Goal: Navigation & Orientation: Find specific page/section

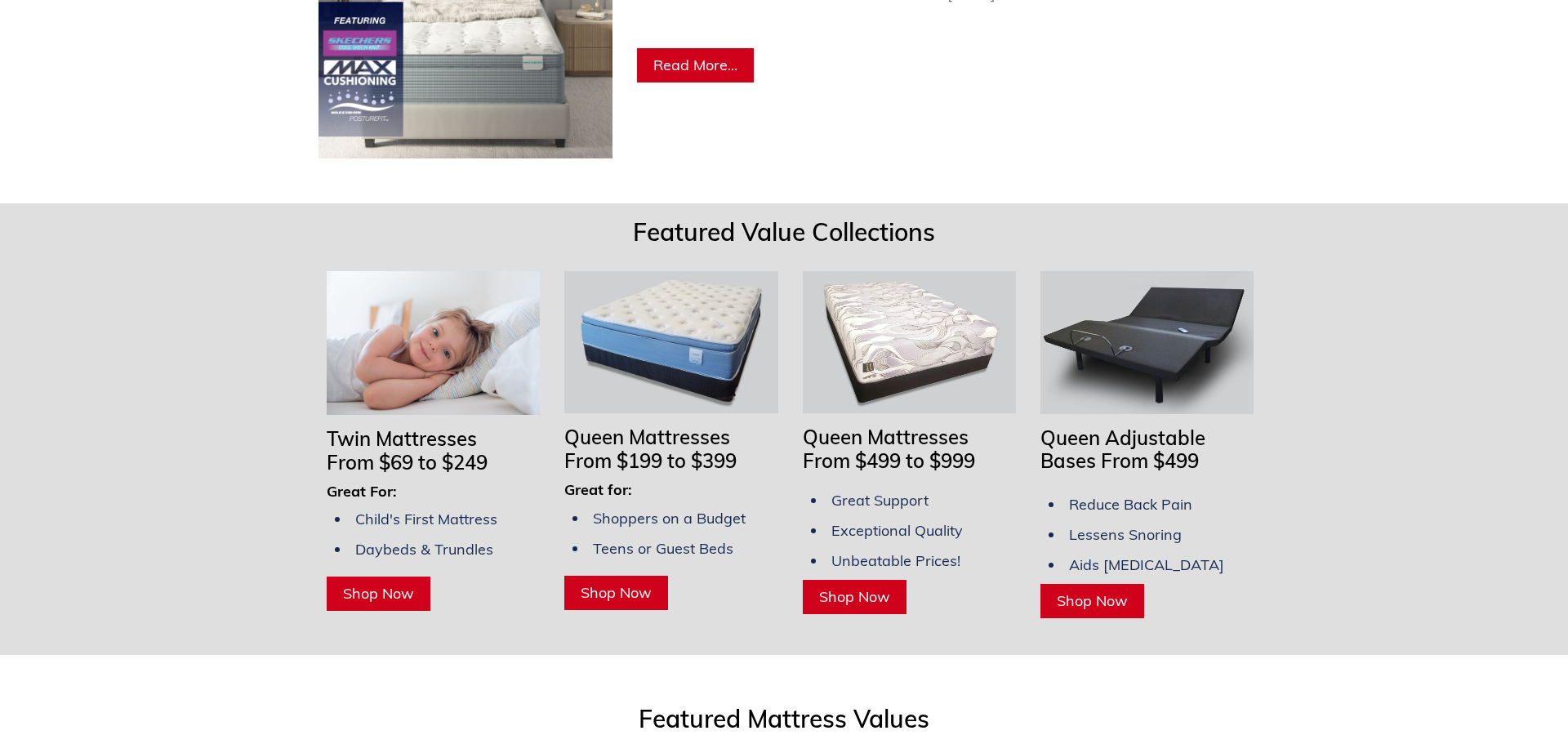
scroll to position [1112, 0]
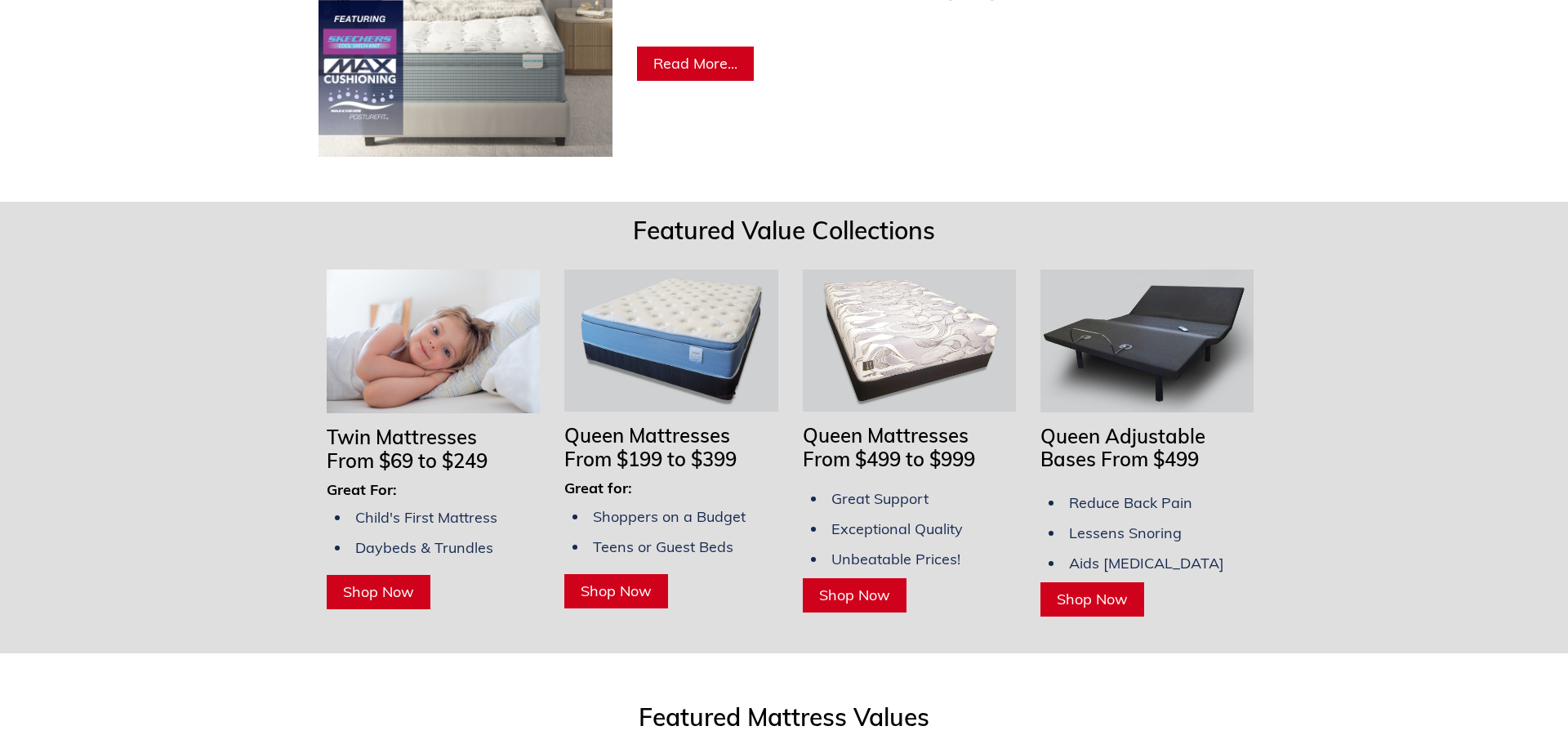
click at [1403, 285] on div "Featured Value Collections Twin Mattresses From $69 to $249 Great For: Child's …" at bounding box center [784, 427] width 1568 height 452
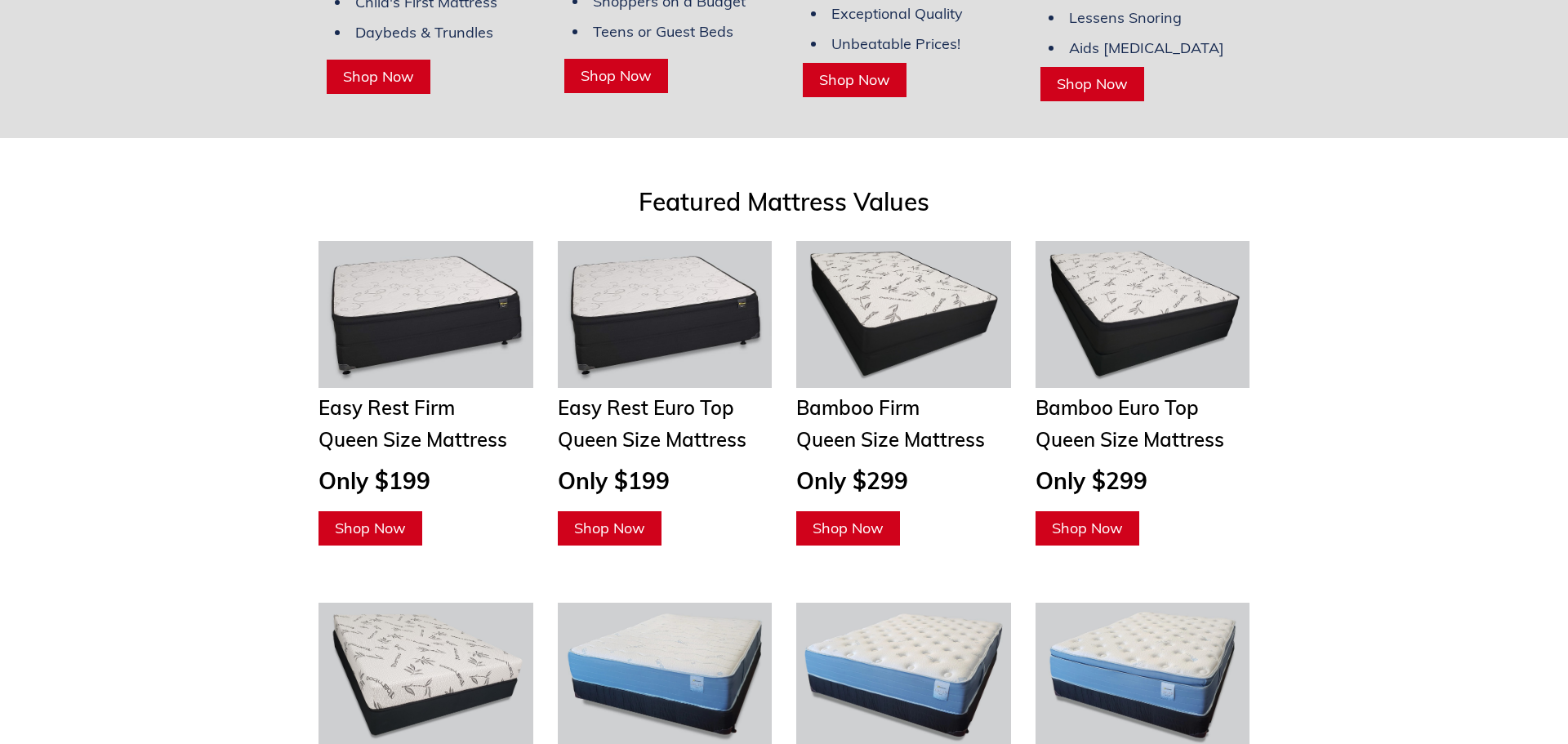
scroll to position [1629, 0]
click at [1401, 295] on div "Featured Mattress Values Easy Rest Firm Queen Size Mattress Only $199 Shop Now …" at bounding box center [784, 364] width 1568 height 420
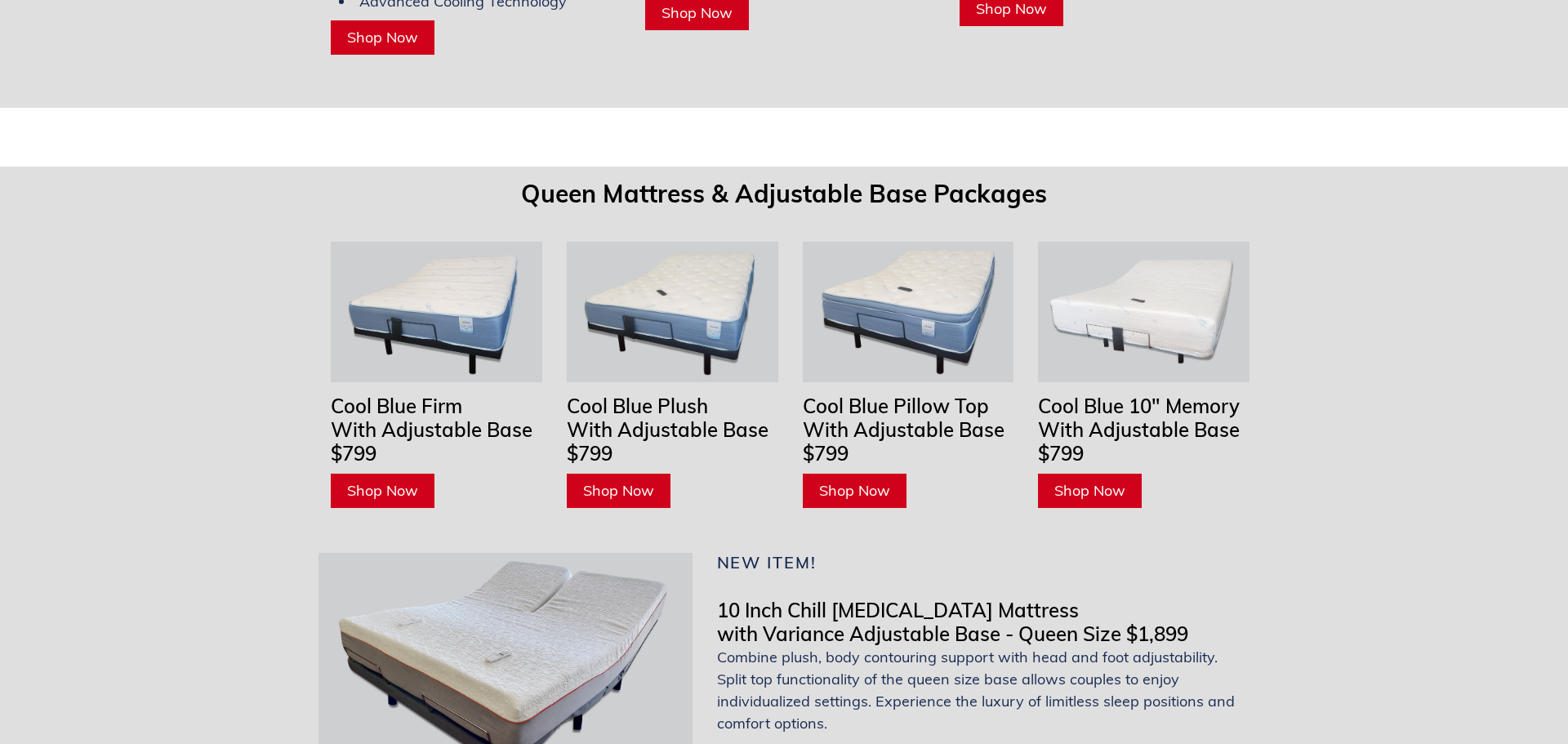
scroll to position [4945, 0]
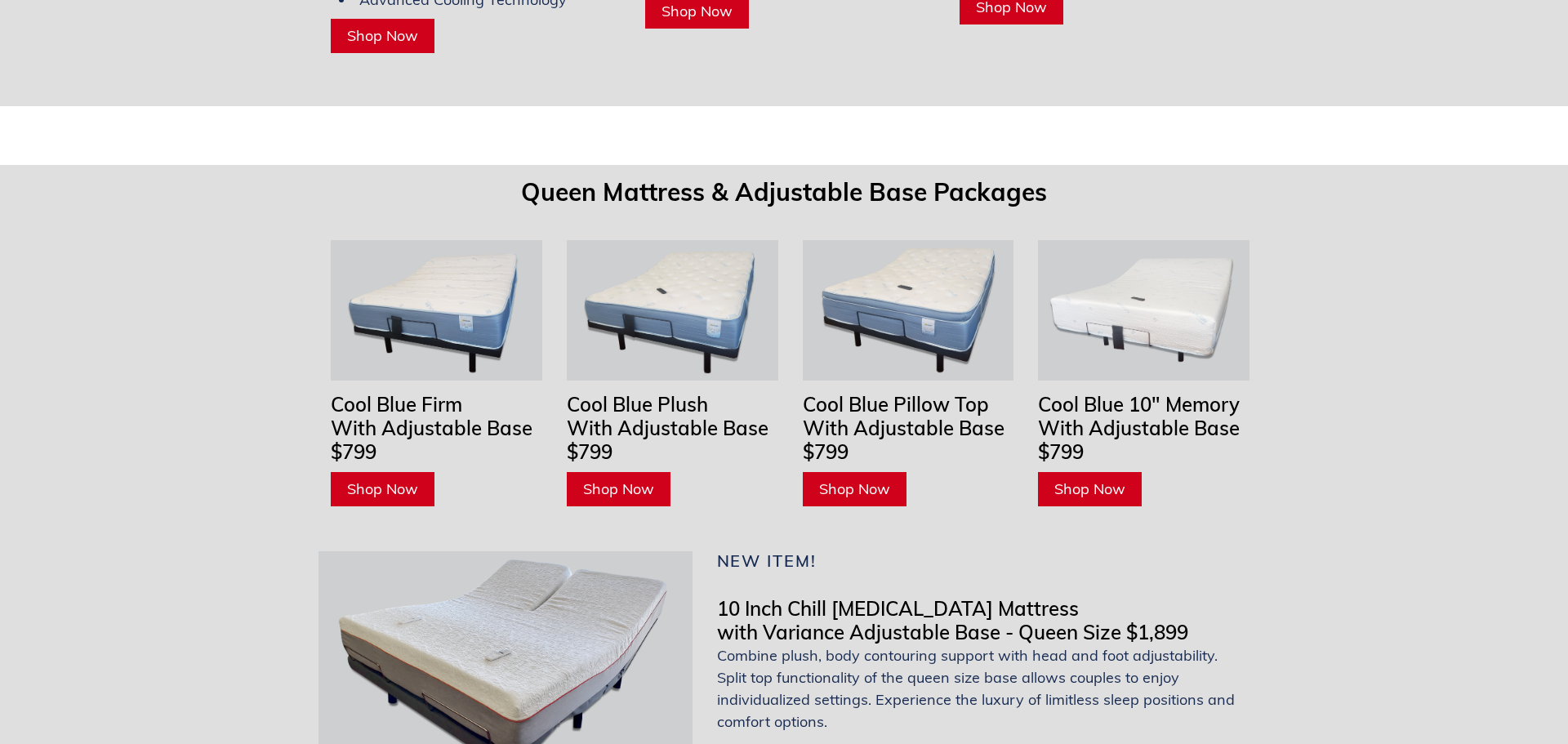
click at [1401, 295] on div "Queen Mattress & Adjustable Base Packages Cool Blue Firm With Adjustable Base $…" at bounding box center [784, 493] width 1568 height 656
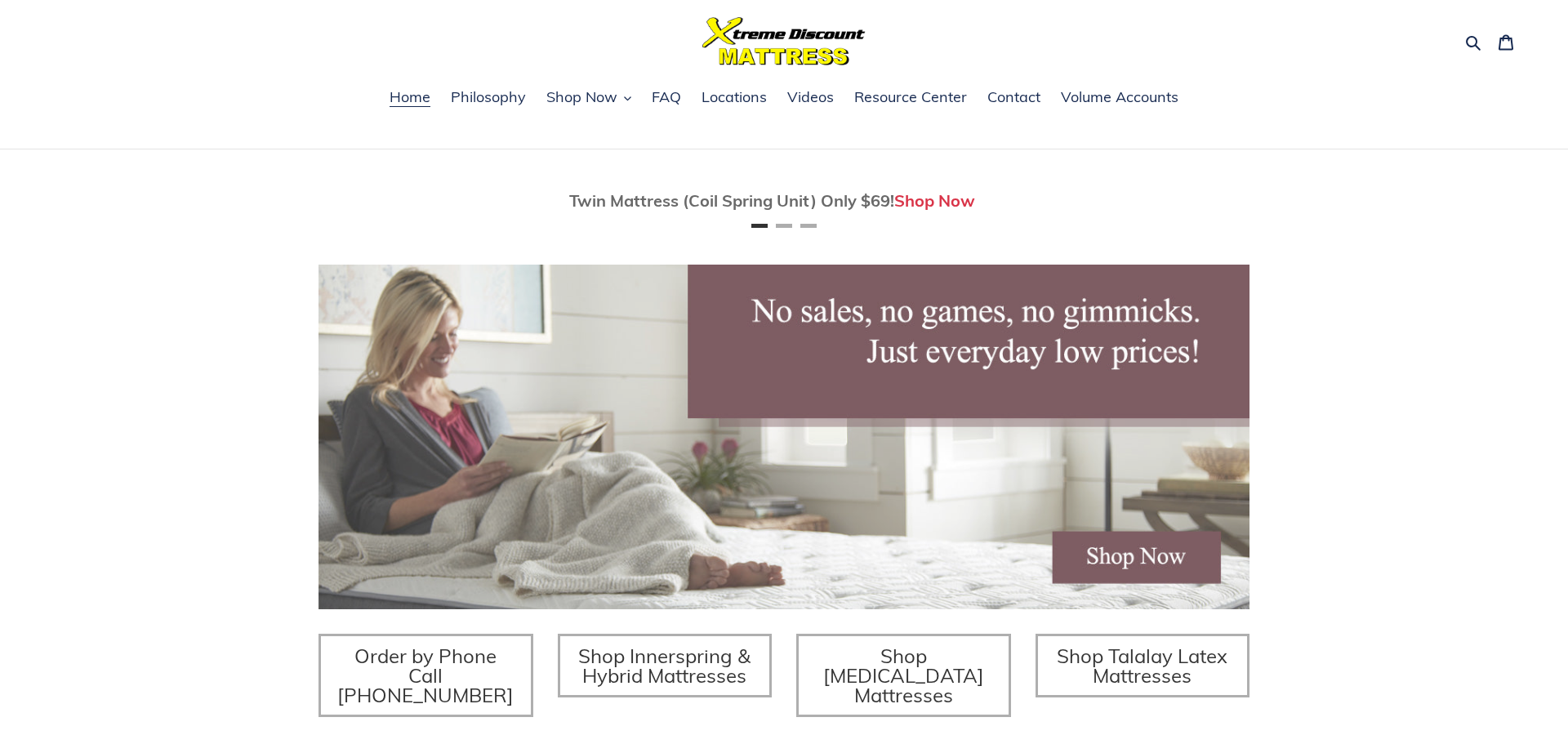
scroll to position [0, 0]
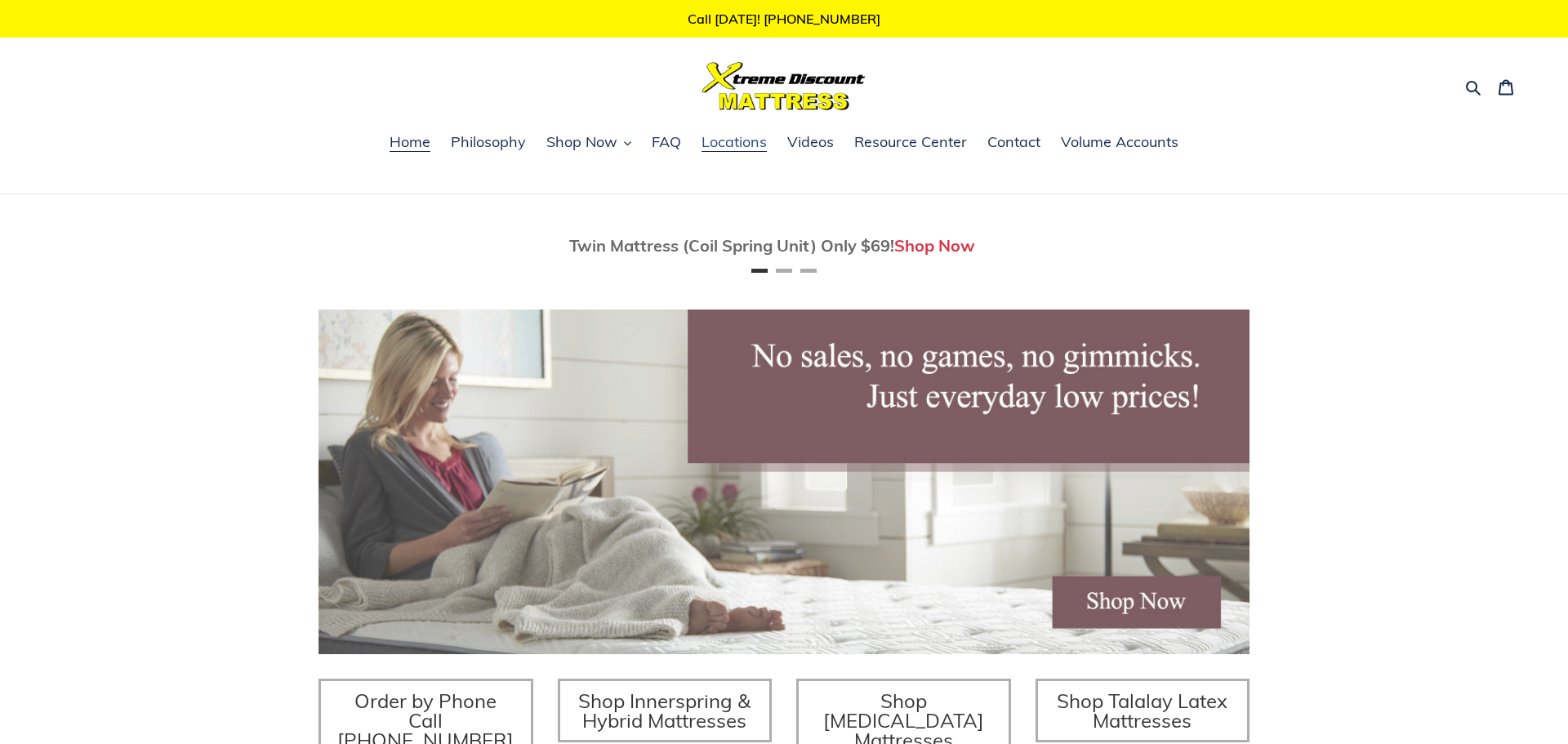
click at [733, 150] on span "Locations" at bounding box center [734, 142] width 65 height 20
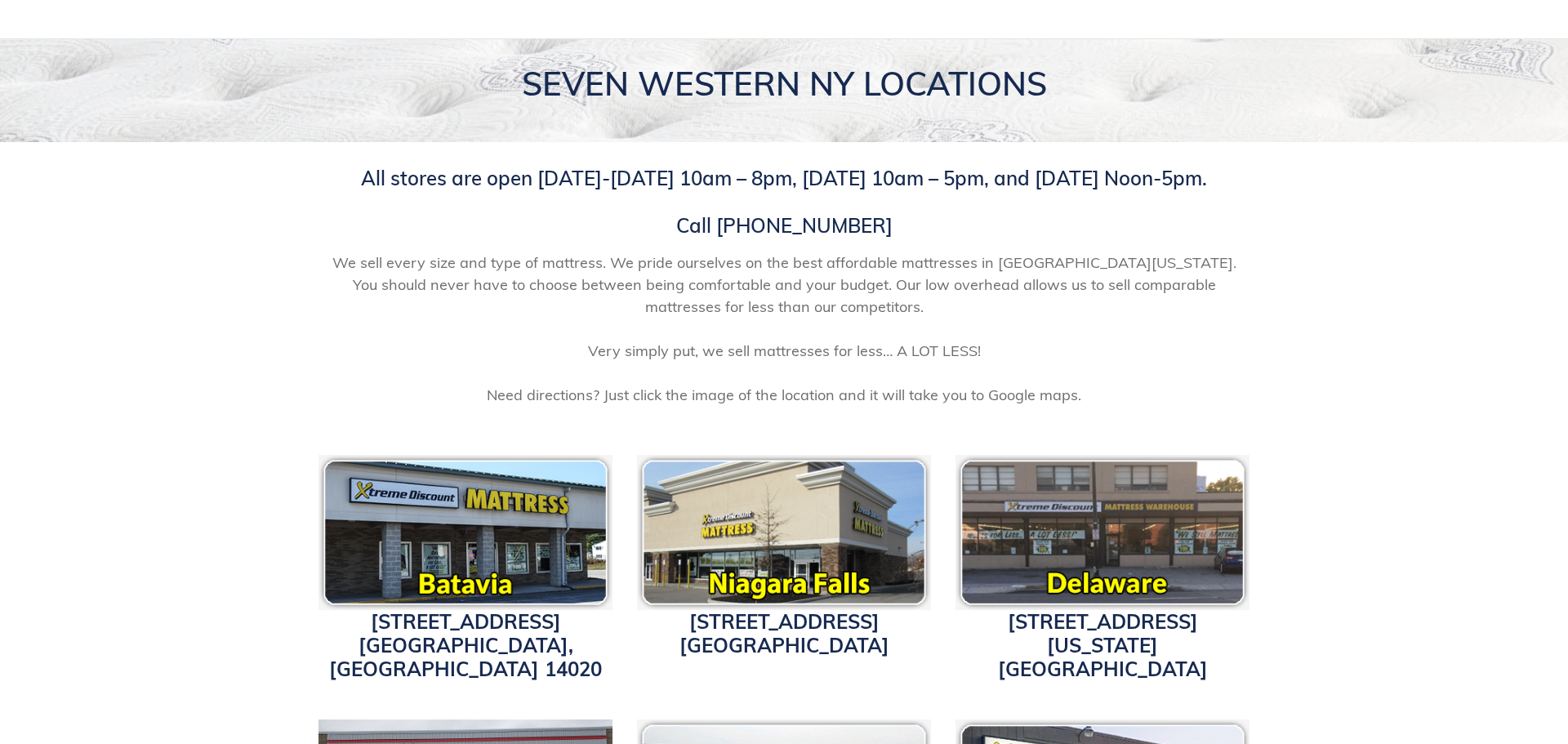
scroll to position [156, 0]
click at [1408, 331] on div "All stores are open [DATE]-[DATE] 10am – 8pm, [DATE] 10am – 5pm, and [DATE] Noo…" at bounding box center [784, 286] width 1568 height 288
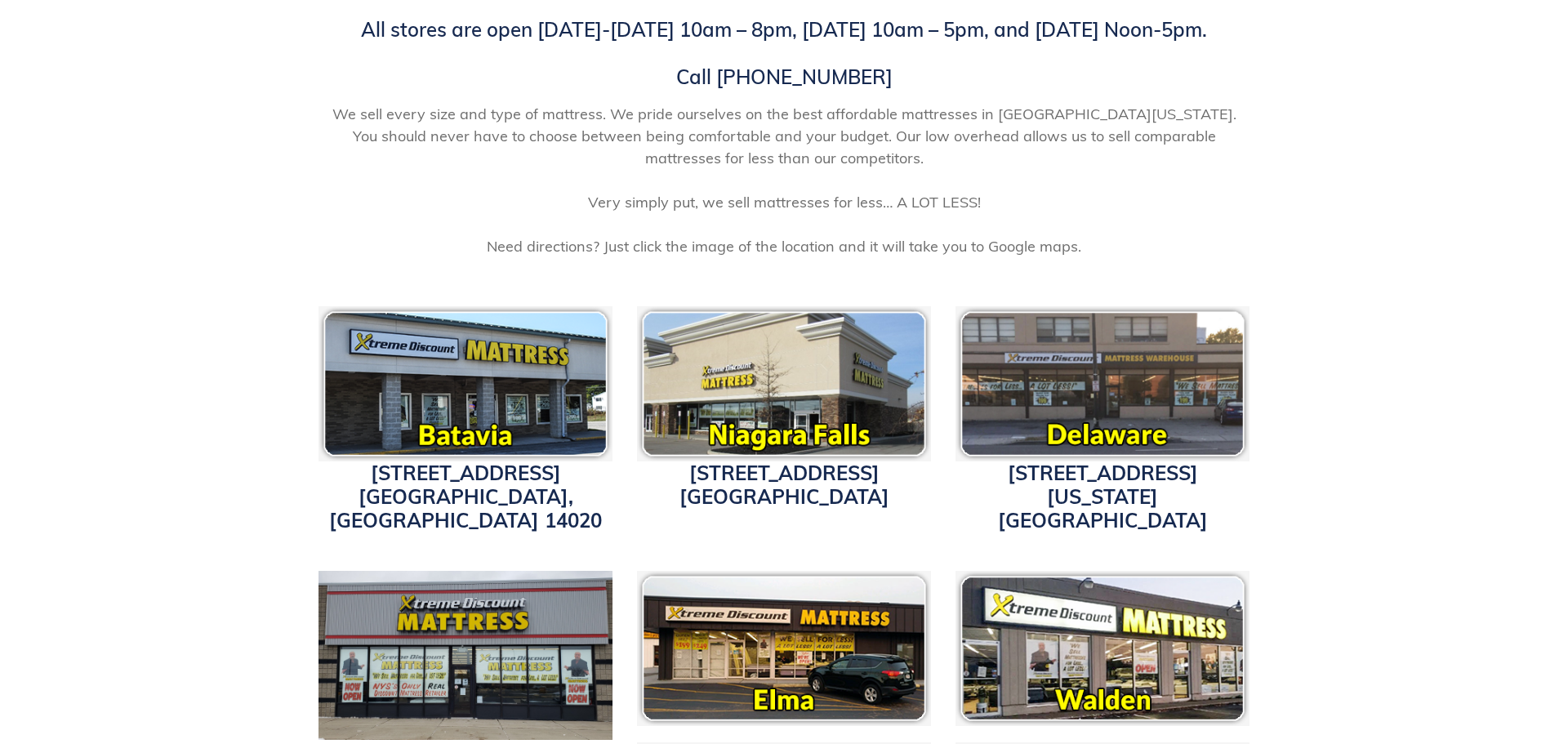
scroll to position [355, 0]
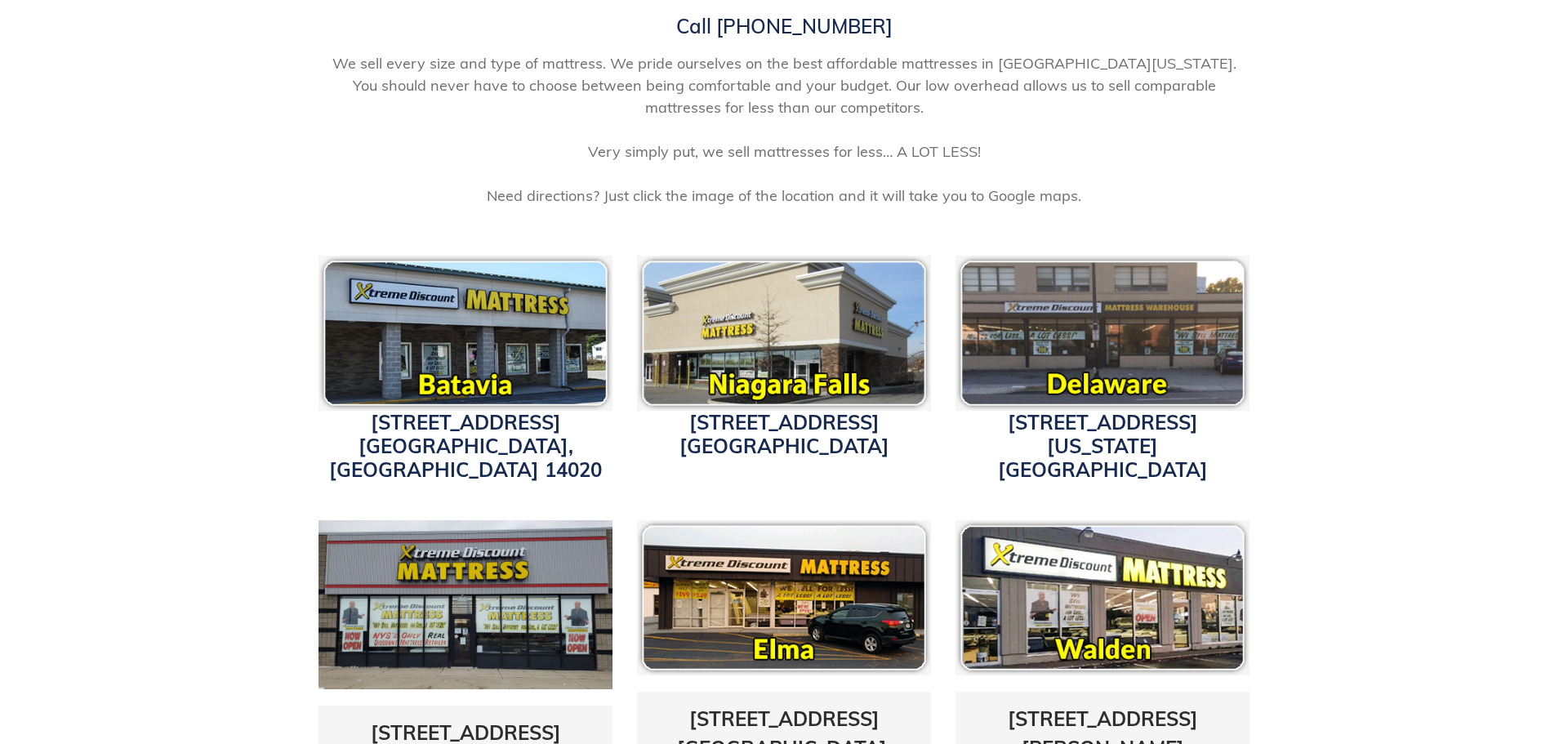
click at [1404, 370] on div "[STREET_ADDRESS][GEOGRAPHIC_DATA][STREET_ADDRESS][STREET_ADDRESS][US_STATE] [GE…" at bounding box center [784, 691] width 1568 height 920
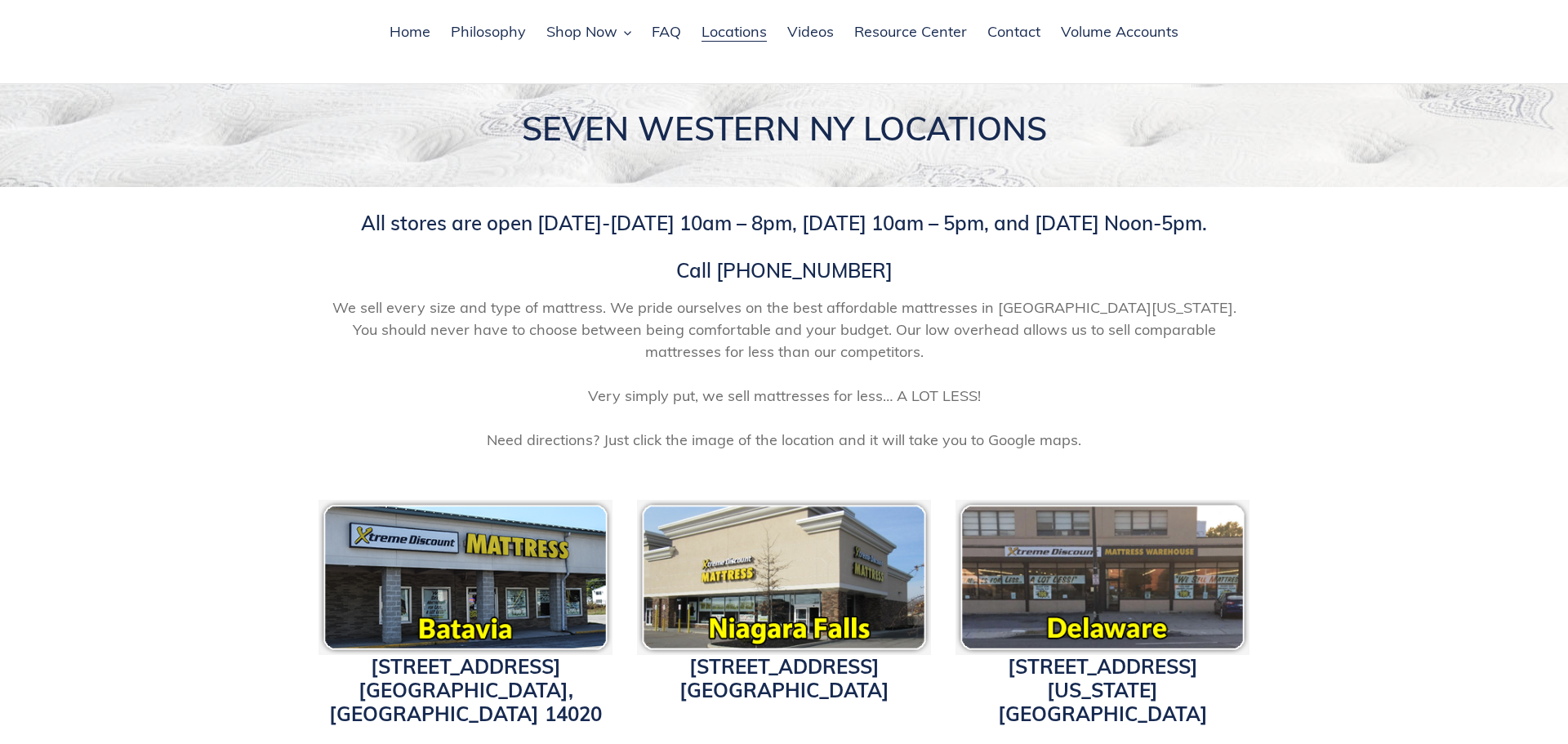
scroll to position [108, 0]
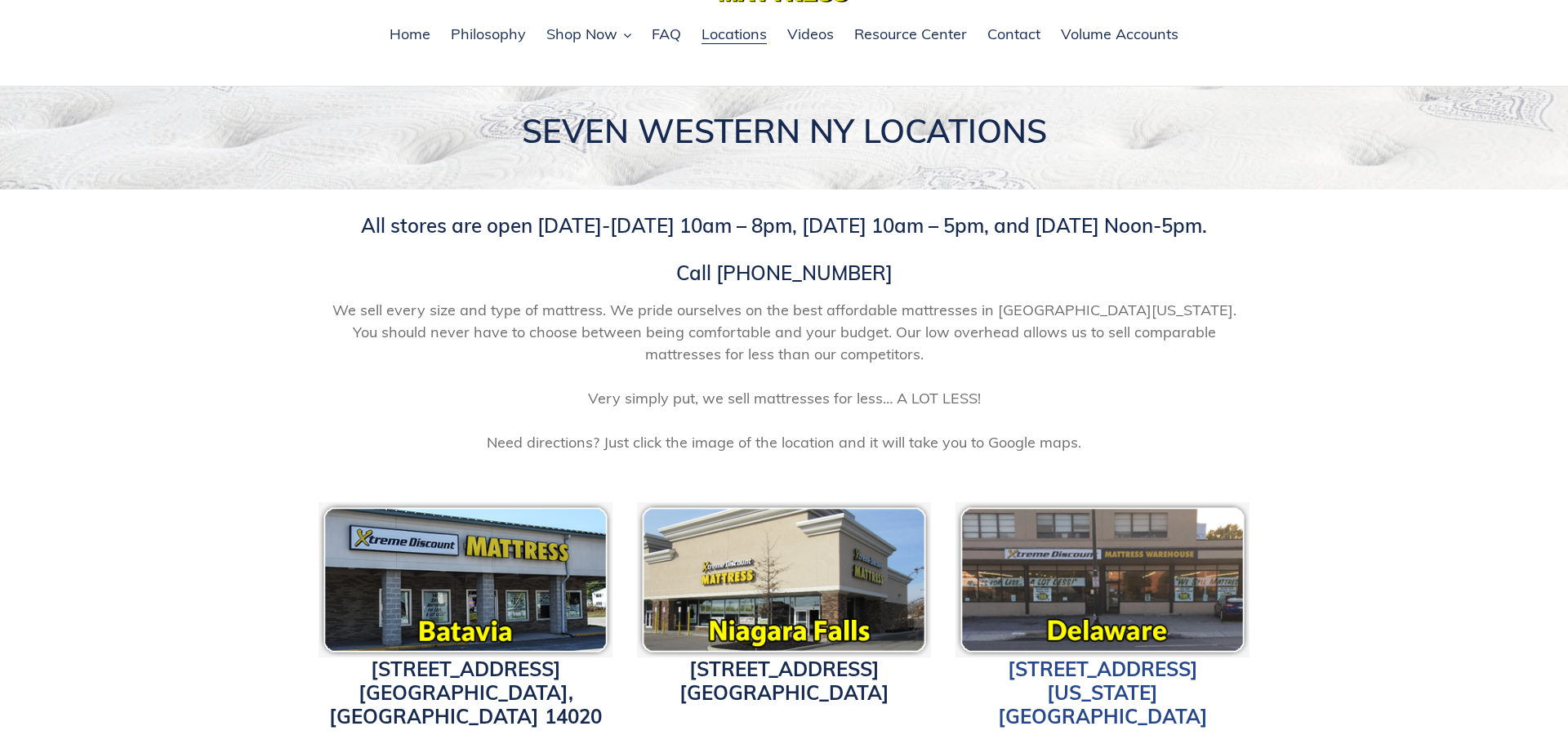
click at [1083, 682] on link "[STREET_ADDRESS][US_STATE] [GEOGRAPHIC_DATA], NY 14217" at bounding box center [1102, 692] width 210 height 72
